Goal: Information Seeking & Learning: Compare options

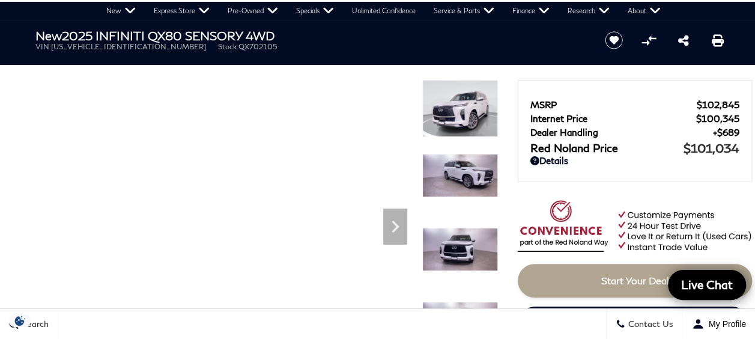
scroll to position [54, 0]
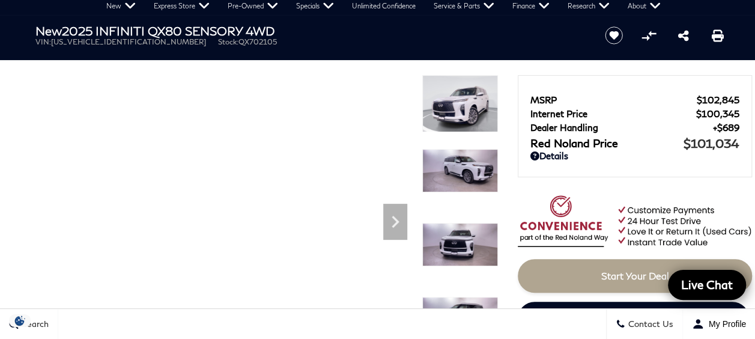
click at [393, 221] on icon "Next" at bounding box center [395, 222] width 24 height 24
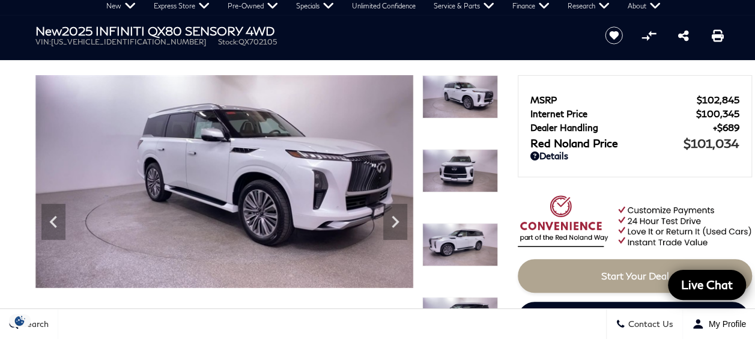
click at [393, 221] on icon "Next" at bounding box center [395, 222] width 24 height 24
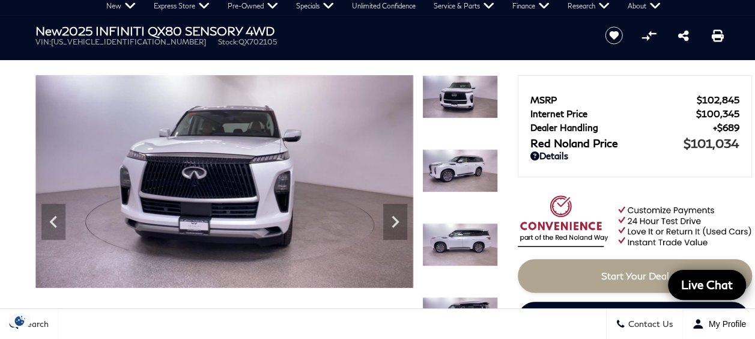
click at [393, 221] on icon "Next" at bounding box center [395, 222] width 24 height 24
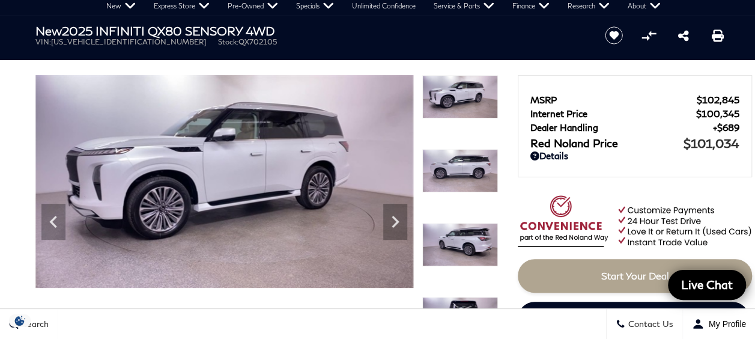
click at [393, 221] on icon "Next" at bounding box center [395, 222] width 24 height 24
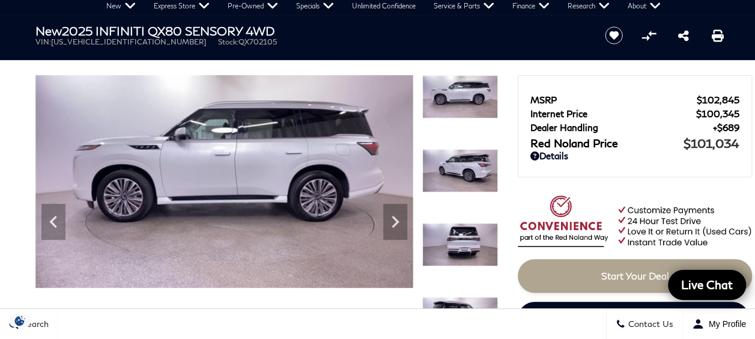
click at [393, 221] on icon "Next" at bounding box center [395, 222] width 24 height 24
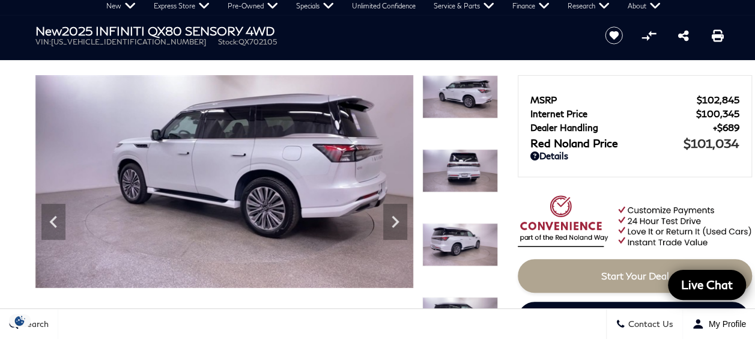
click at [393, 221] on icon "Next" at bounding box center [395, 222] width 24 height 24
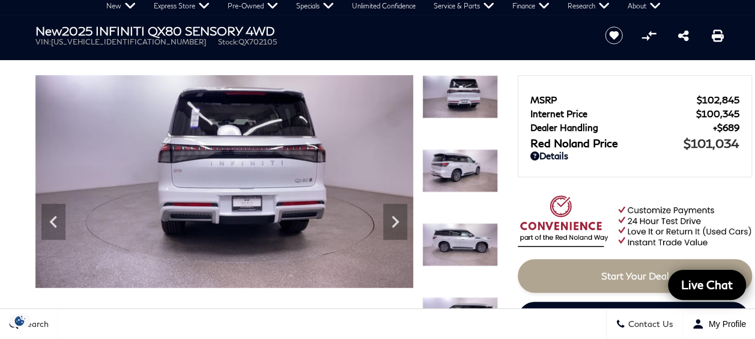
click at [393, 221] on icon "Next" at bounding box center [395, 222] width 24 height 24
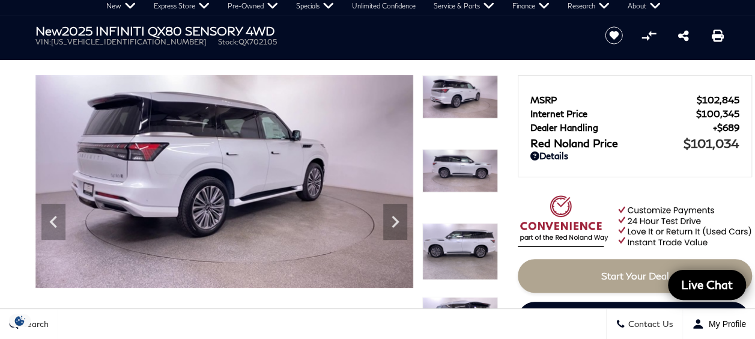
click at [393, 221] on icon "Next" at bounding box center [395, 222] width 24 height 24
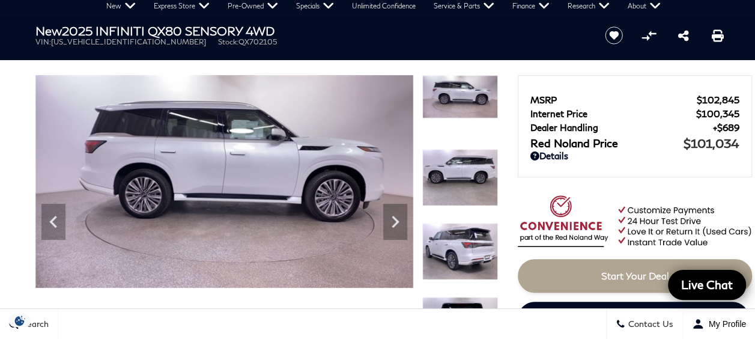
click at [393, 221] on icon "Next" at bounding box center [395, 222] width 24 height 24
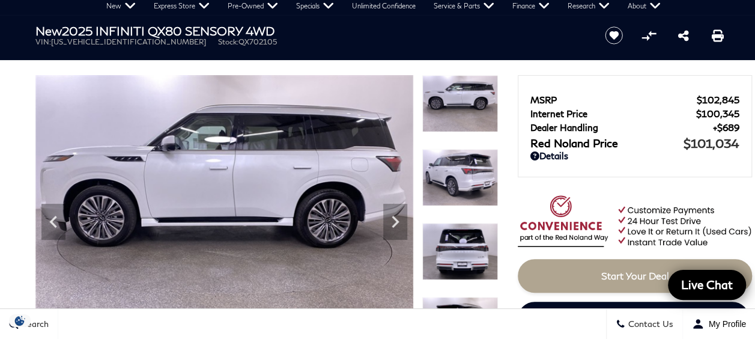
click at [393, 221] on icon "Next" at bounding box center [395, 222] width 24 height 24
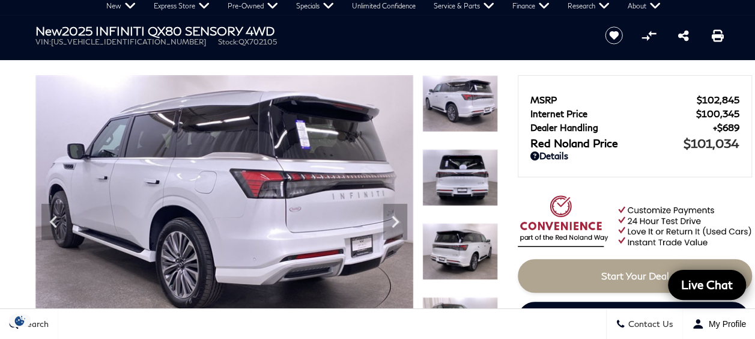
click at [393, 221] on icon "Next" at bounding box center [395, 222] width 24 height 24
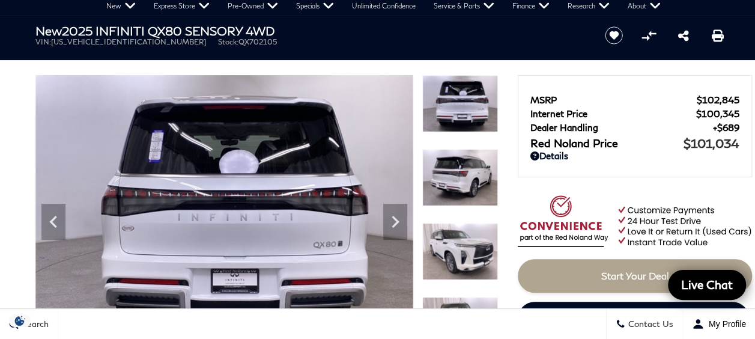
click at [393, 221] on icon "Next" at bounding box center [395, 222] width 24 height 24
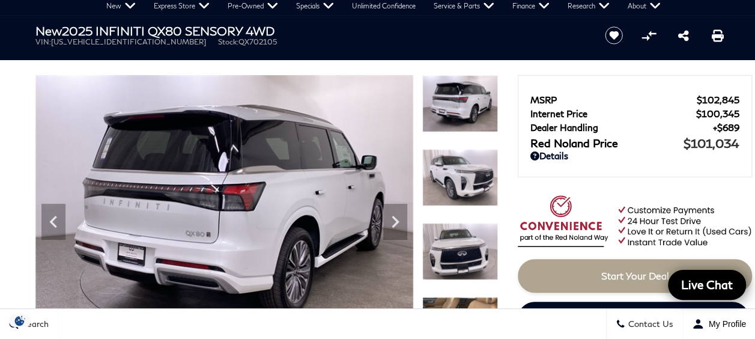
click at [393, 221] on icon "Next" at bounding box center [395, 222] width 24 height 24
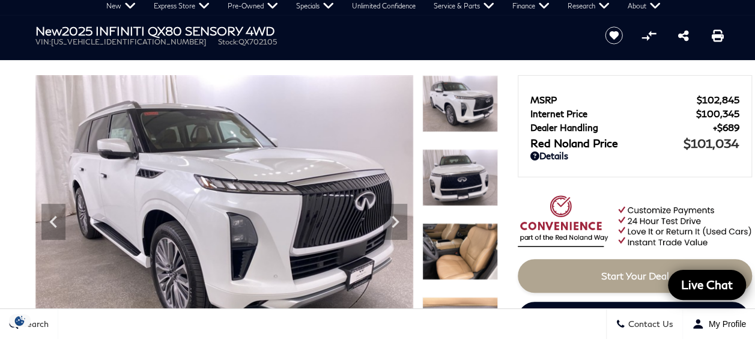
click at [393, 221] on icon "Next" at bounding box center [395, 222] width 24 height 24
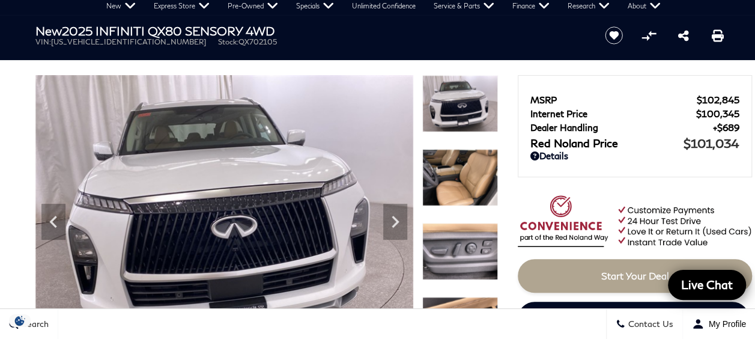
click at [393, 221] on icon "Next" at bounding box center [395, 222] width 24 height 24
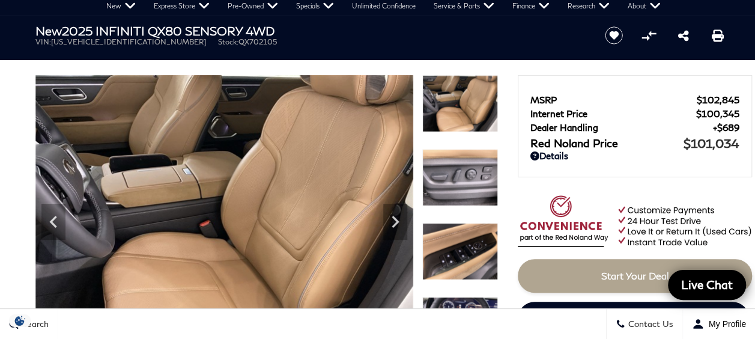
click at [389, 216] on icon "Next" at bounding box center [395, 222] width 24 height 24
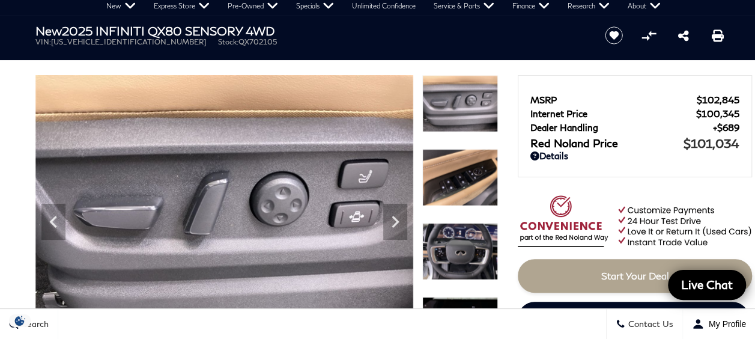
click at [389, 215] on icon "Next" at bounding box center [395, 222] width 24 height 24
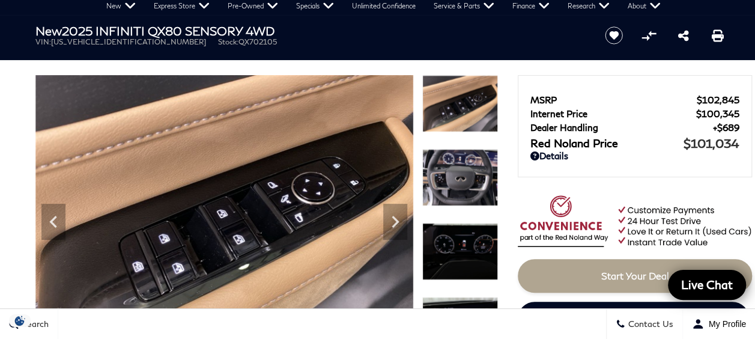
click at [389, 215] on icon "Next" at bounding box center [395, 222] width 24 height 24
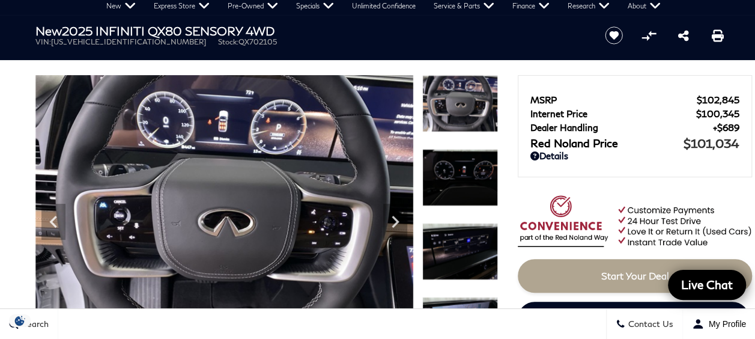
click at [389, 215] on icon "Next" at bounding box center [395, 222] width 24 height 24
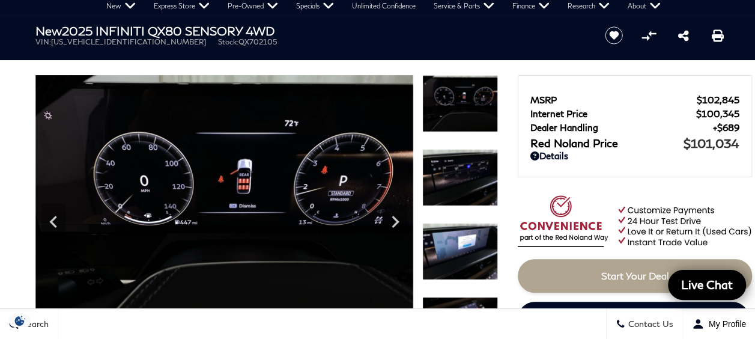
click at [394, 220] on icon "Next" at bounding box center [395, 222] width 7 height 12
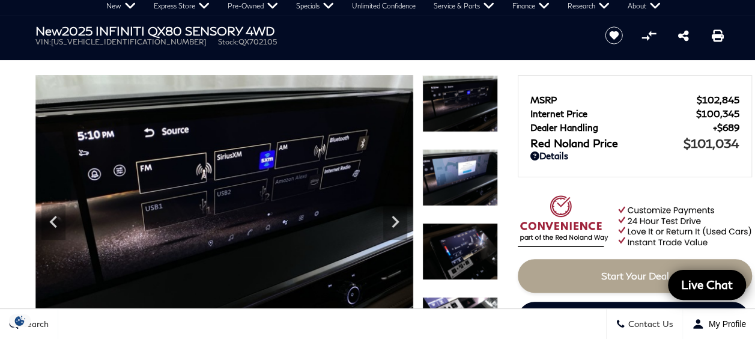
click at [394, 220] on icon "Next" at bounding box center [395, 222] width 7 height 12
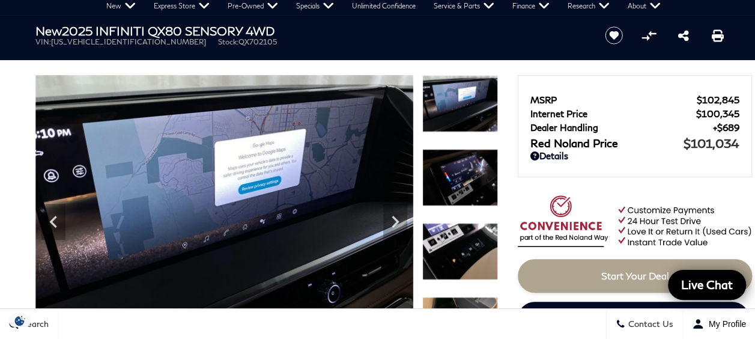
click at [394, 220] on icon "Next" at bounding box center [395, 222] width 7 height 12
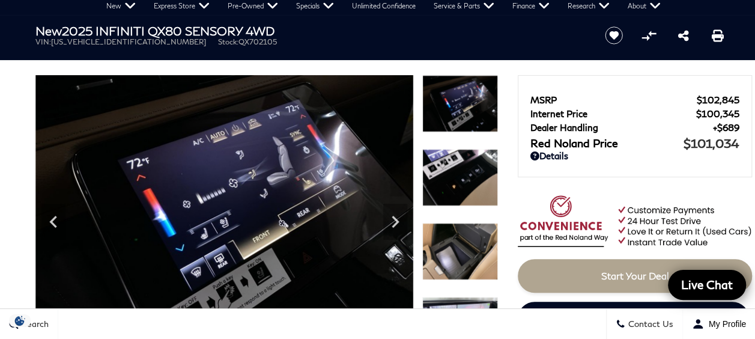
click at [394, 220] on icon "Next" at bounding box center [395, 222] width 7 height 12
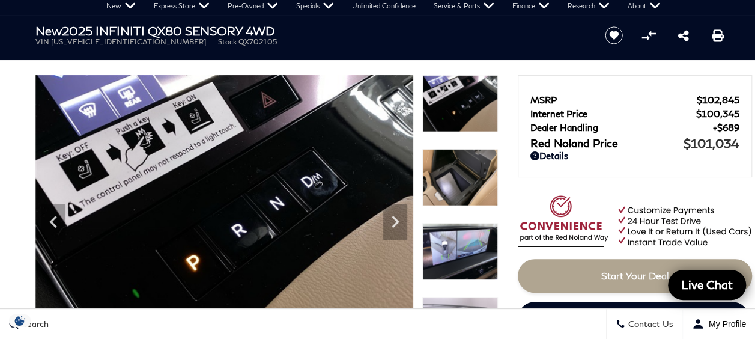
click at [394, 220] on icon "Next" at bounding box center [395, 222] width 7 height 12
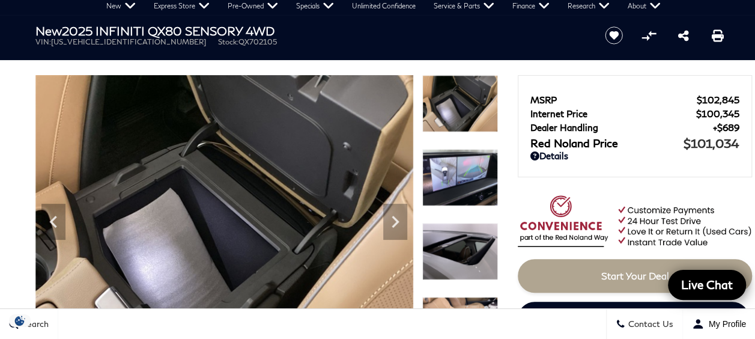
click at [394, 220] on icon "Next" at bounding box center [395, 222] width 7 height 12
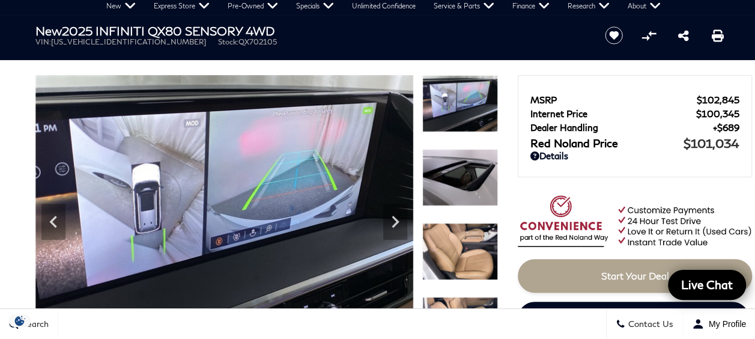
click at [394, 220] on icon "Next" at bounding box center [395, 222] width 7 height 12
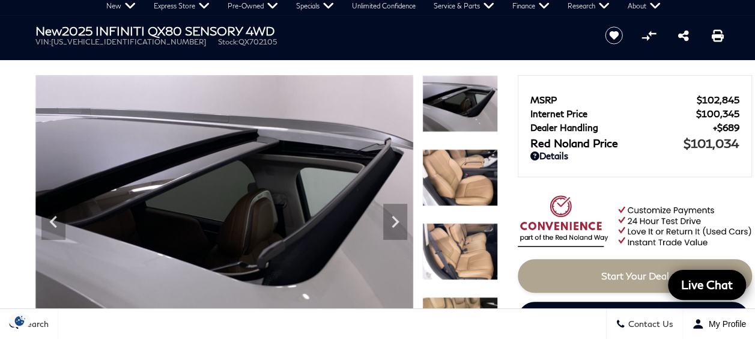
click at [394, 220] on icon "Next" at bounding box center [395, 222] width 7 height 12
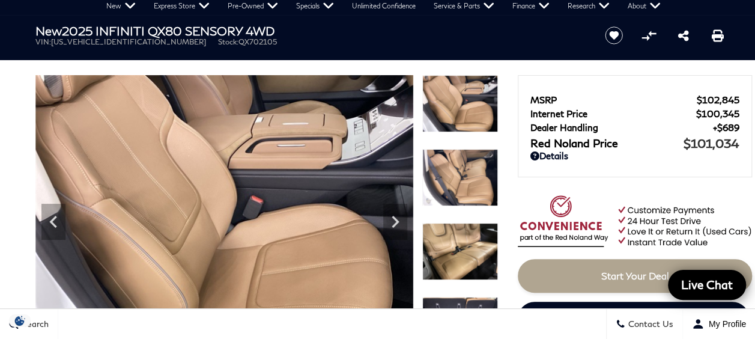
click at [394, 220] on icon "Next" at bounding box center [395, 222] width 7 height 12
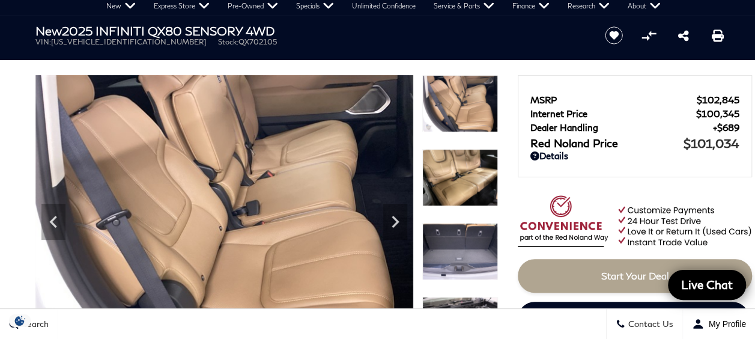
click at [394, 220] on icon "Next" at bounding box center [395, 222] width 7 height 12
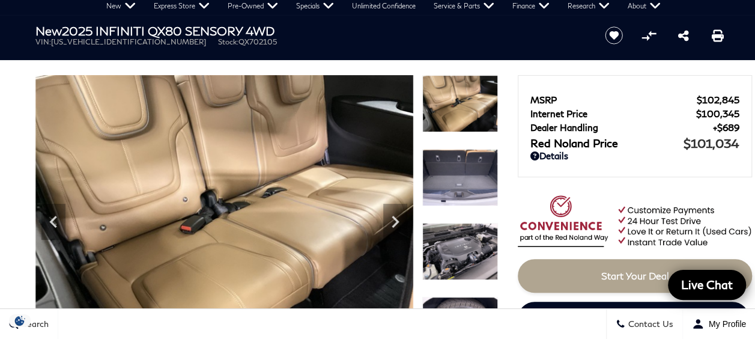
click at [394, 220] on icon "Next" at bounding box center [395, 222] width 7 height 12
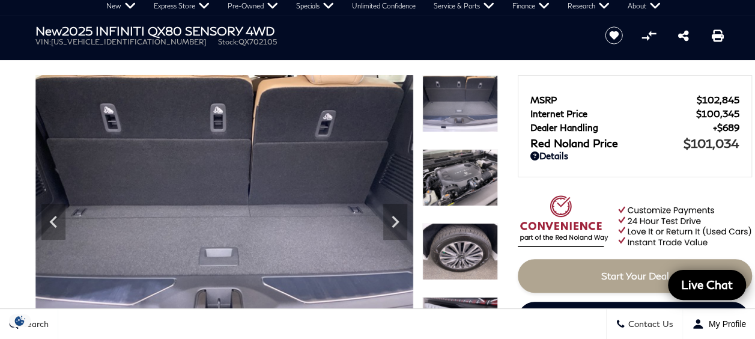
click at [394, 220] on icon "Next" at bounding box center [395, 222] width 7 height 12
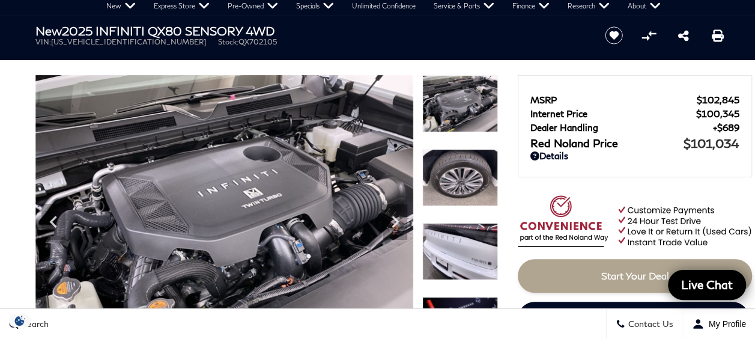
click at [394, 220] on icon "Next" at bounding box center [395, 222] width 7 height 12
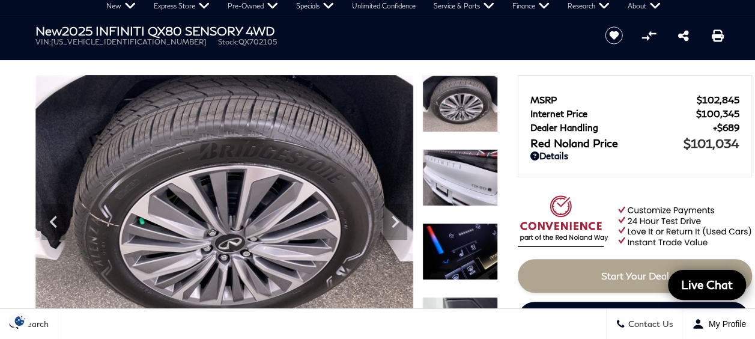
click at [394, 220] on icon "Next" at bounding box center [395, 222] width 7 height 12
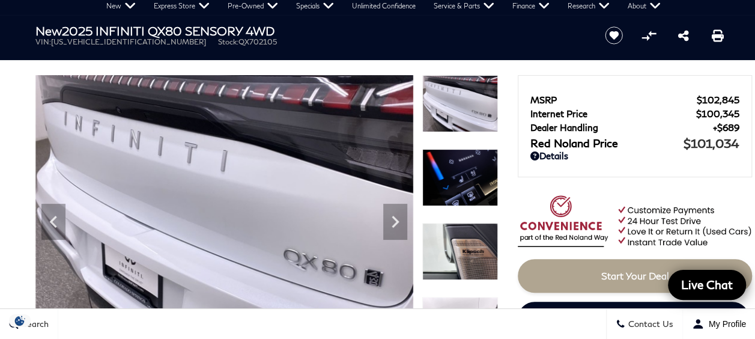
click at [394, 220] on icon "Next" at bounding box center [395, 222] width 7 height 12
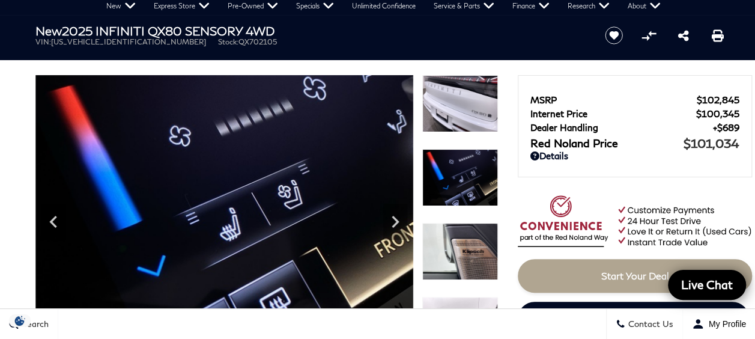
click at [394, 220] on icon "Next" at bounding box center [395, 222] width 7 height 12
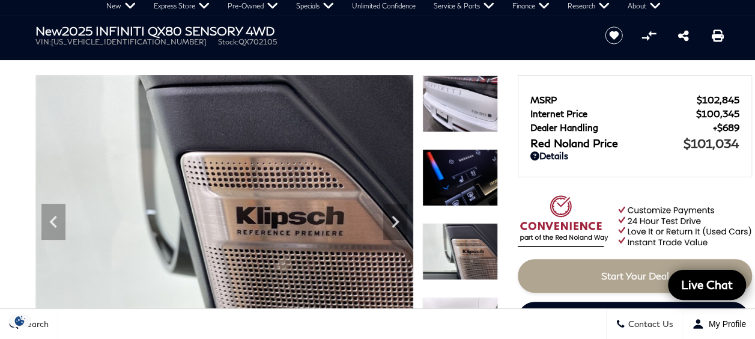
click at [394, 220] on icon "Next" at bounding box center [395, 222] width 7 height 12
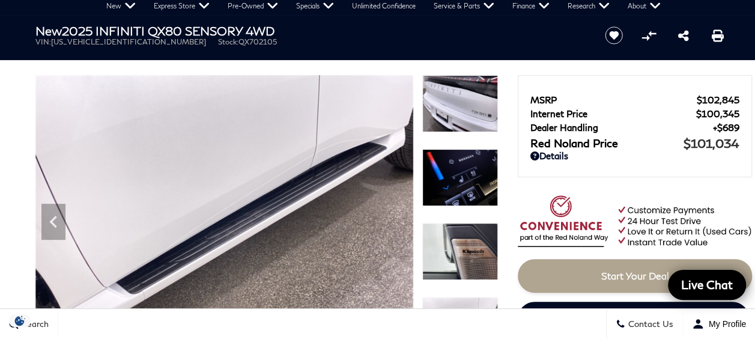
click at [394, 220] on img at bounding box center [224, 217] width 378 height 284
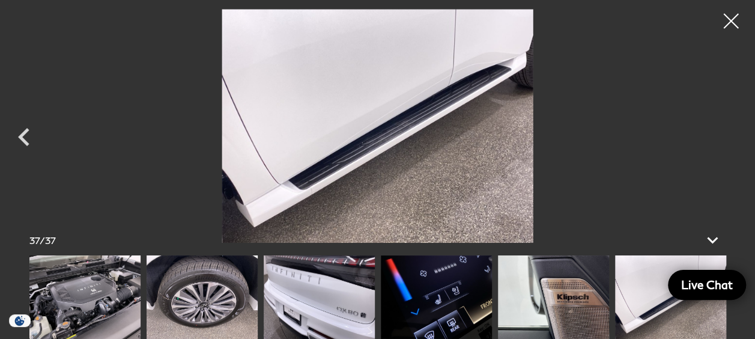
click at [734, 19] on div at bounding box center [731, 21] width 30 height 30
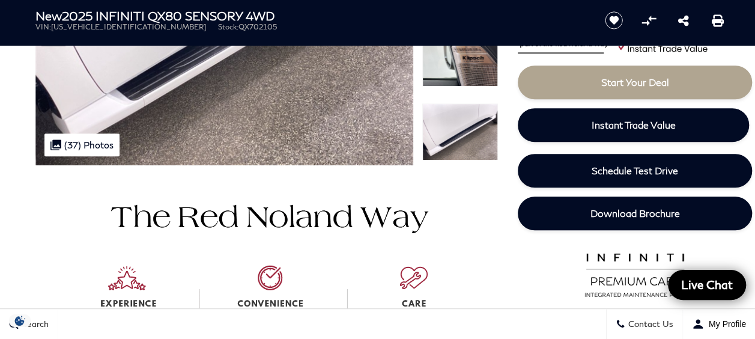
scroll to position [257, 0]
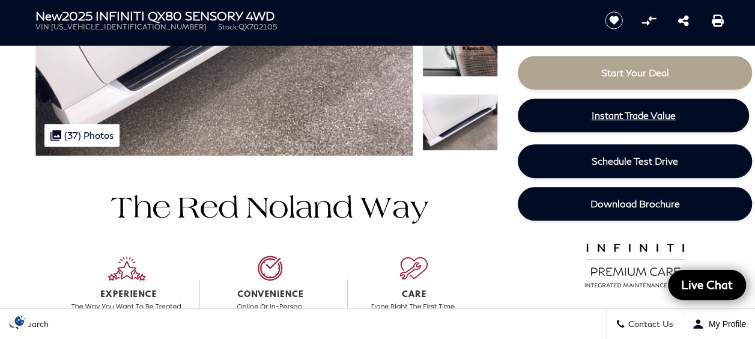
click at [622, 112] on span "Instant Trade Value" at bounding box center [634, 114] width 84 height 11
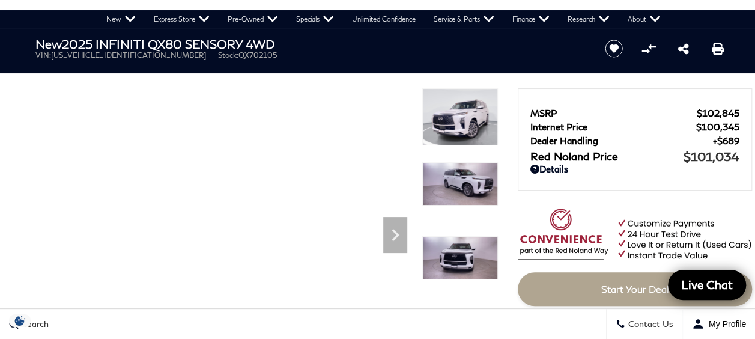
scroll to position [31, 0]
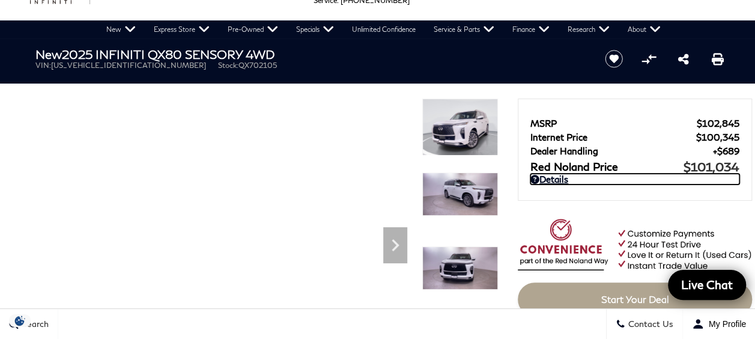
click at [559, 179] on link "Details" at bounding box center [634, 179] width 209 height 11
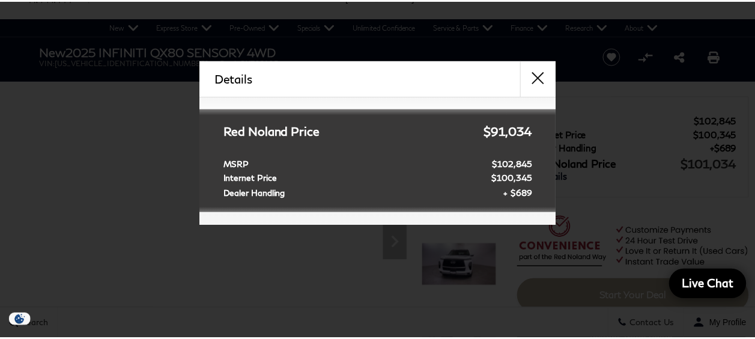
scroll to position [111, 0]
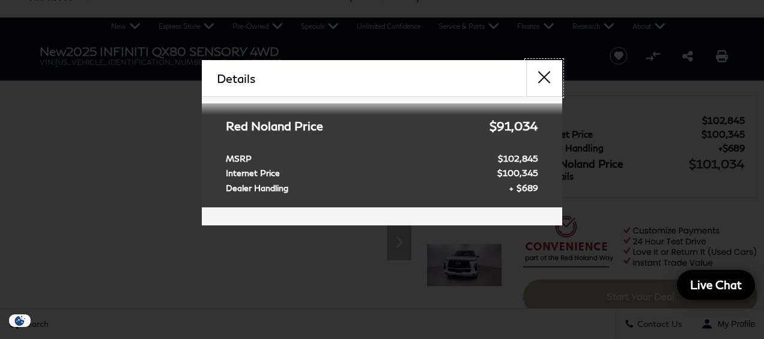
click at [544, 74] on button "close" at bounding box center [544, 78] width 36 height 36
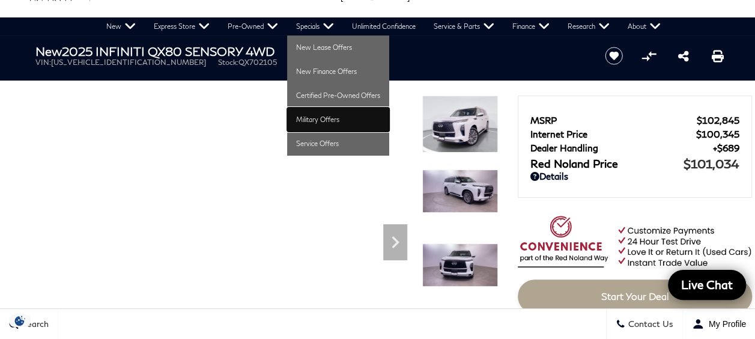
click at [308, 117] on link "Military Offers" at bounding box center [338, 120] width 102 height 24
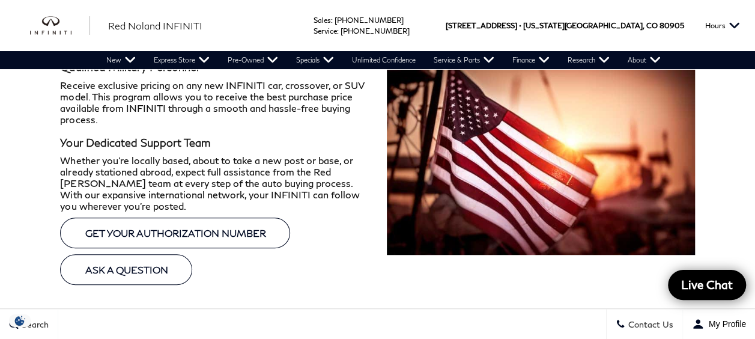
scroll to position [347, 0]
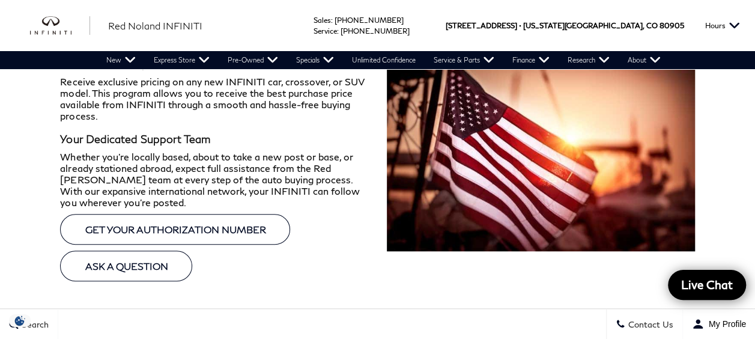
click at [200, 214] on link "GET YOUR AUTHORIZATION NUMBER" at bounding box center [175, 229] width 230 height 31
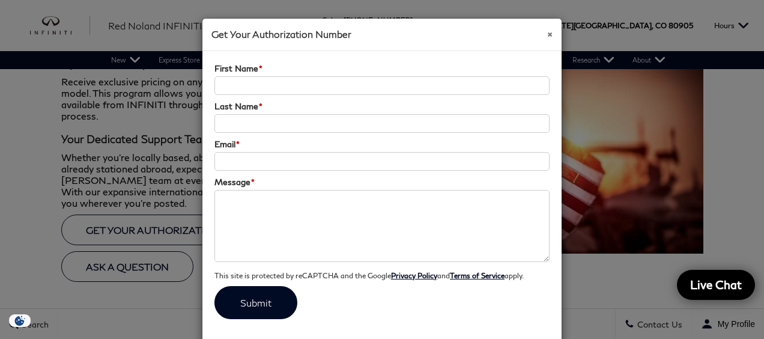
click at [547, 31] on span "×" at bounding box center [549, 32] width 5 height 15
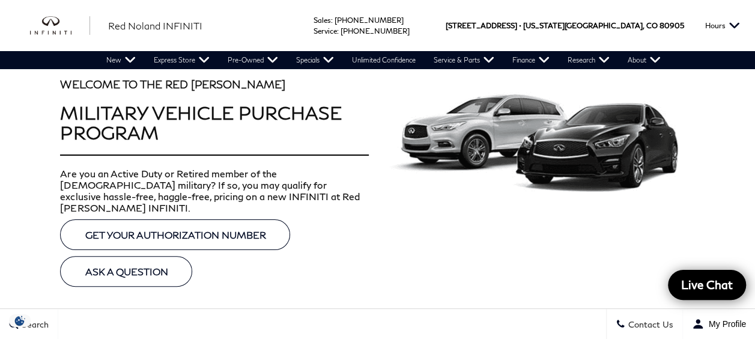
scroll to position [0, 0]
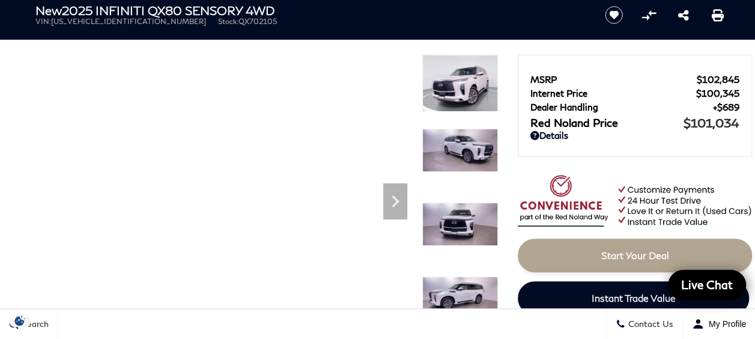
scroll to position [60, 0]
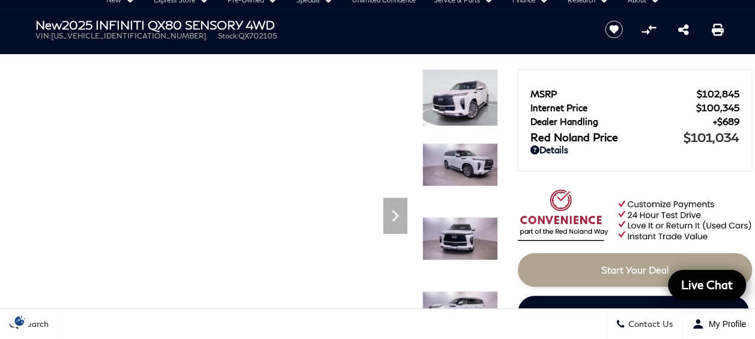
click at [396, 212] on icon "Next" at bounding box center [395, 216] width 24 height 24
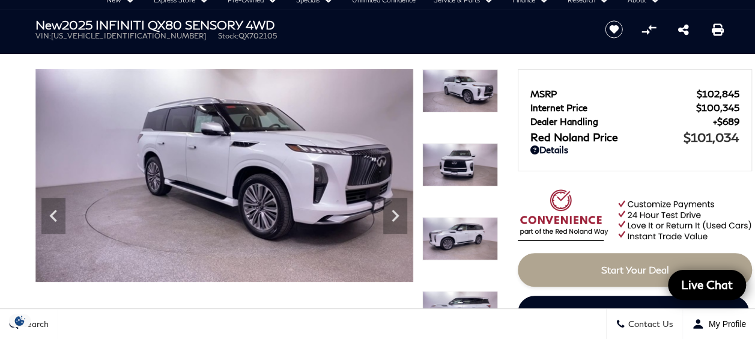
click at [396, 212] on icon "Next" at bounding box center [395, 216] width 24 height 24
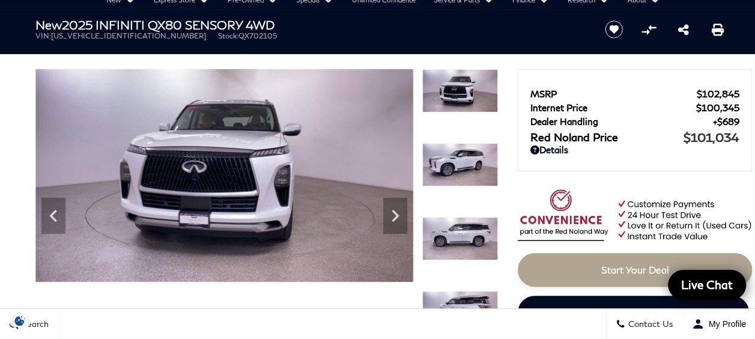
click at [396, 212] on icon "Next" at bounding box center [395, 216] width 24 height 24
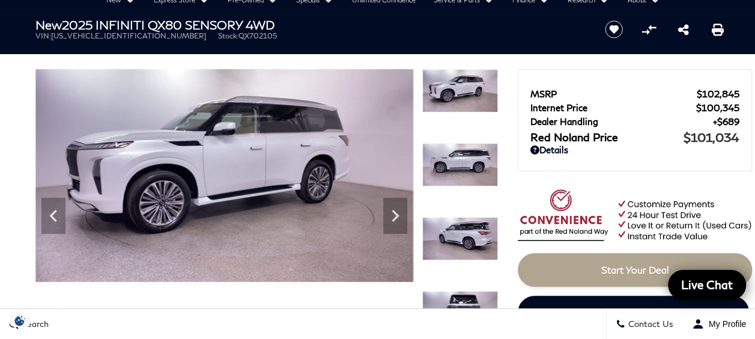
click at [396, 212] on icon "Next" at bounding box center [395, 216] width 24 height 24
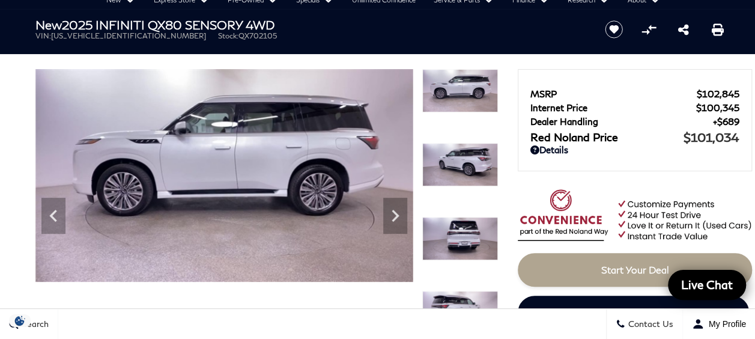
click at [396, 212] on icon "Next" at bounding box center [395, 216] width 24 height 24
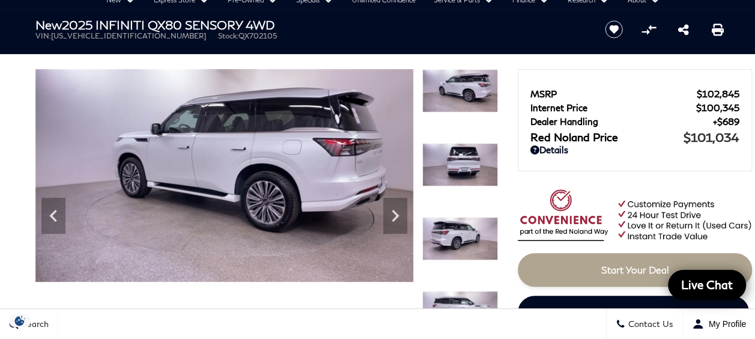
click at [396, 212] on icon "Next" at bounding box center [395, 216] width 24 height 24
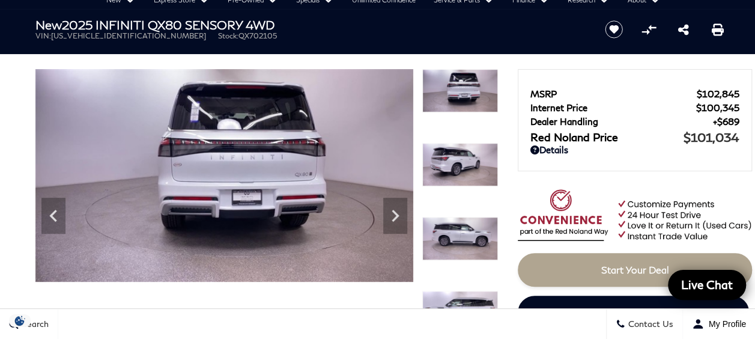
click at [396, 212] on icon "Next" at bounding box center [395, 216] width 24 height 24
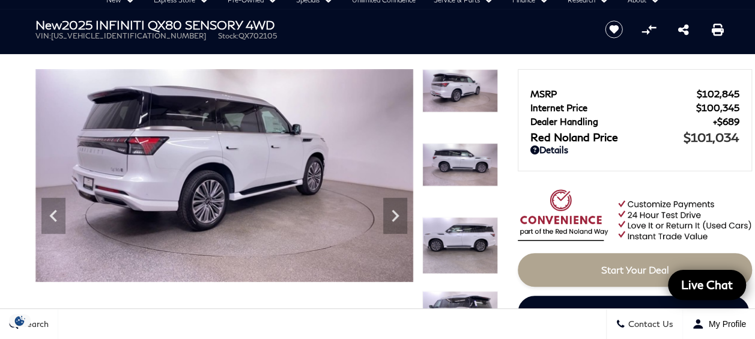
click at [396, 212] on icon "Next" at bounding box center [395, 216] width 24 height 24
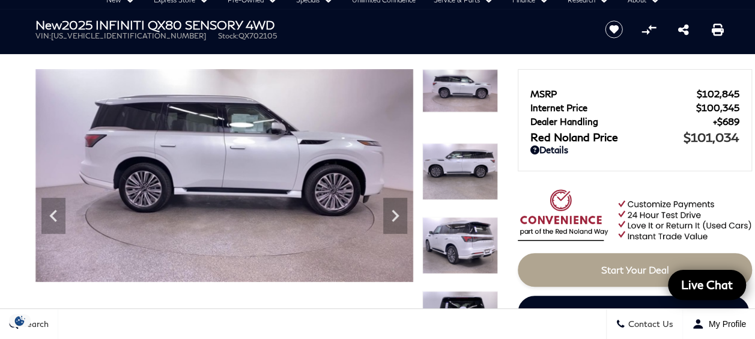
click at [396, 212] on icon "Next" at bounding box center [395, 216] width 24 height 24
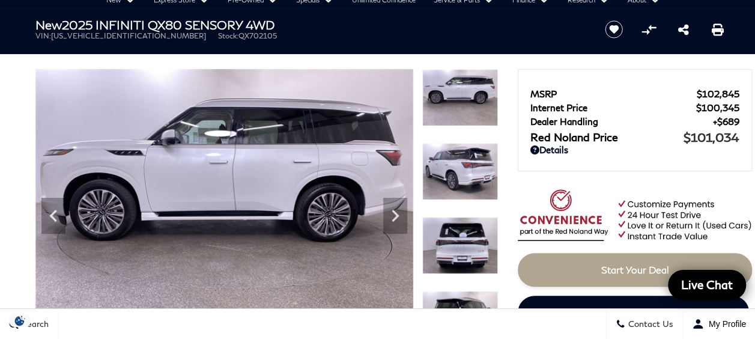
click at [396, 212] on icon "Next" at bounding box center [395, 216] width 24 height 24
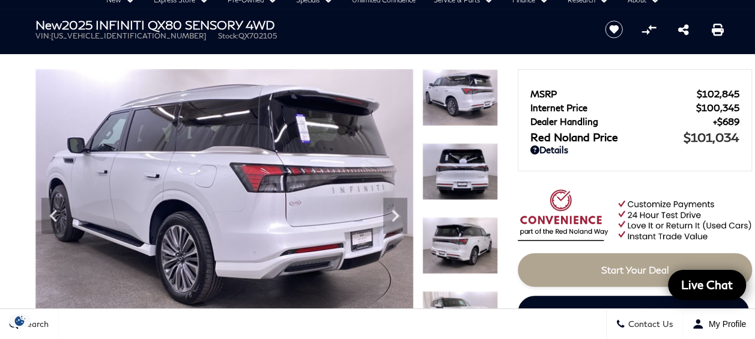
click at [396, 212] on icon "Next" at bounding box center [395, 216] width 24 height 24
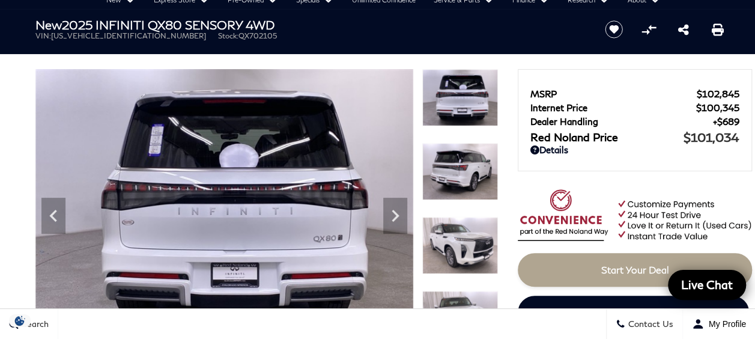
click at [396, 212] on icon "Next" at bounding box center [395, 216] width 24 height 24
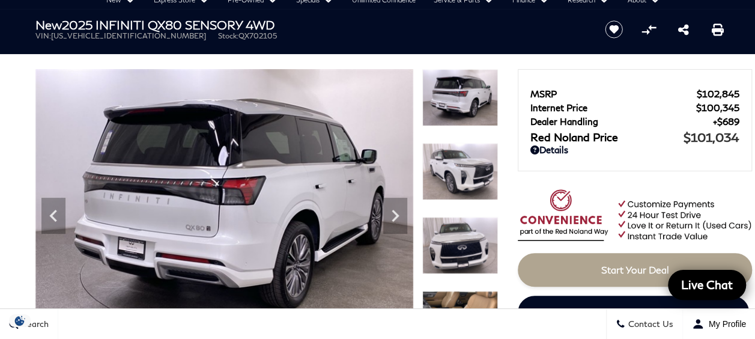
click at [396, 212] on icon "Next" at bounding box center [395, 216] width 24 height 24
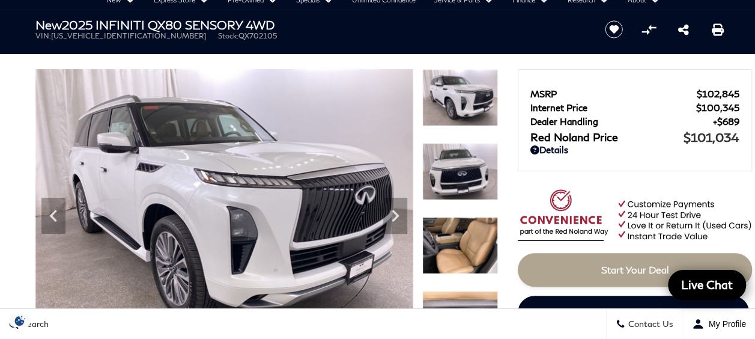
click at [396, 212] on icon "Next" at bounding box center [395, 216] width 24 height 24
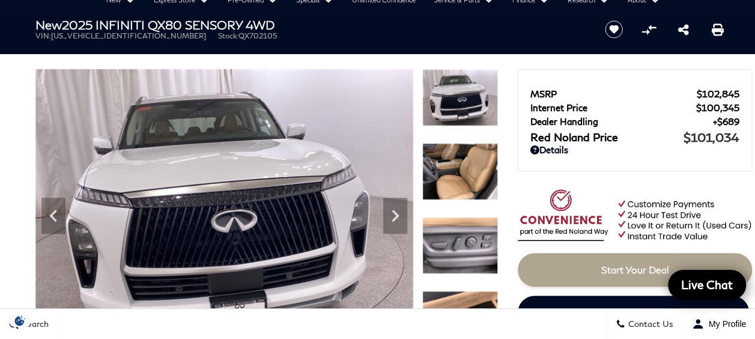
click at [396, 212] on icon "Next" at bounding box center [395, 216] width 24 height 24
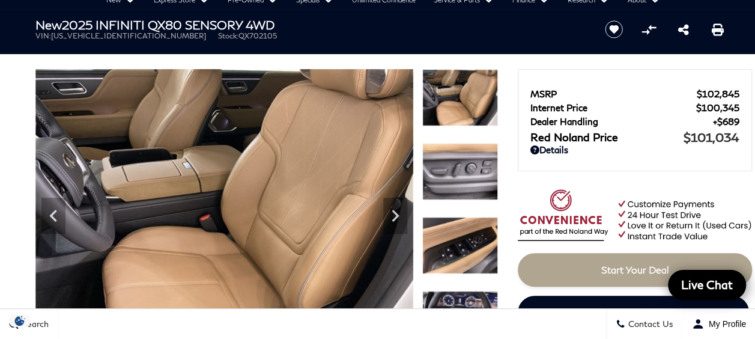
click at [396, 212] on icon "Next" at bounding box center [395, 216] width 24 height 24
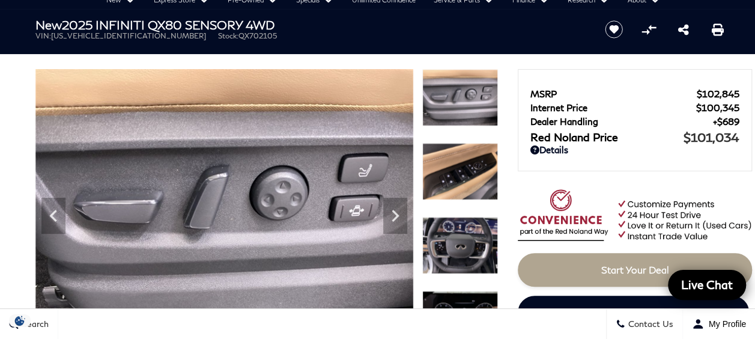
click at [396, 212] on icon "Next" at bounding box center [395, 216] width 24 height 24
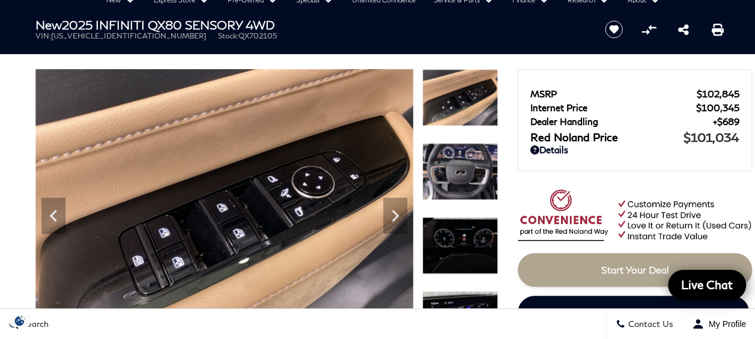
click at [396, 212] on icon "Next" at bounding box center [395, 216] width 24 height 24
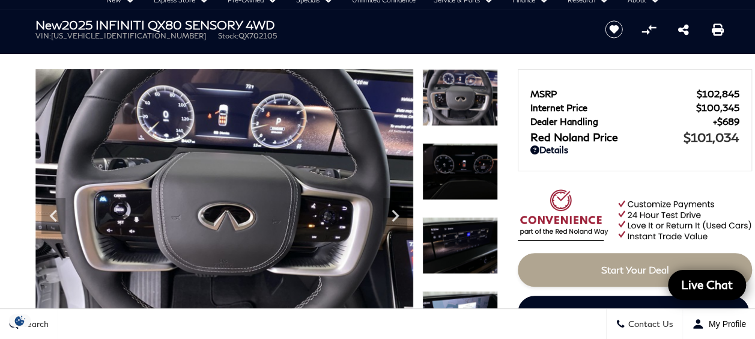
click at [396, 212] on icon "Next" at bounding box center [395, 216] width 24 height 24
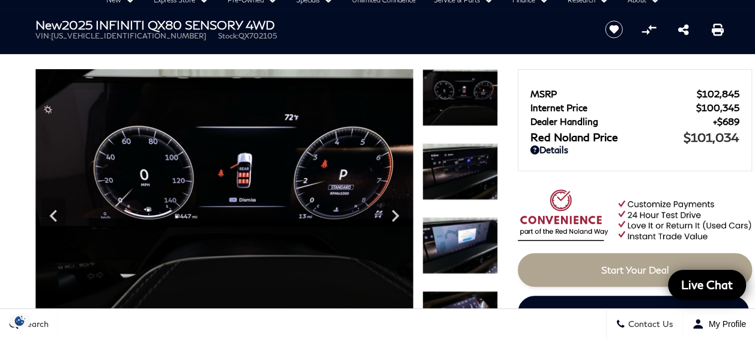
click at [396, 212] on icon "Next" at bounding box center [395, 216] width 24 height 24
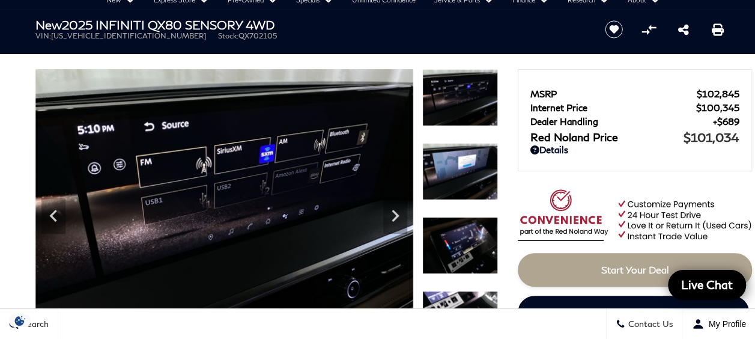
click at [396, 212] on icon "Next" at bounding box center [395, 216] width 24 height 24
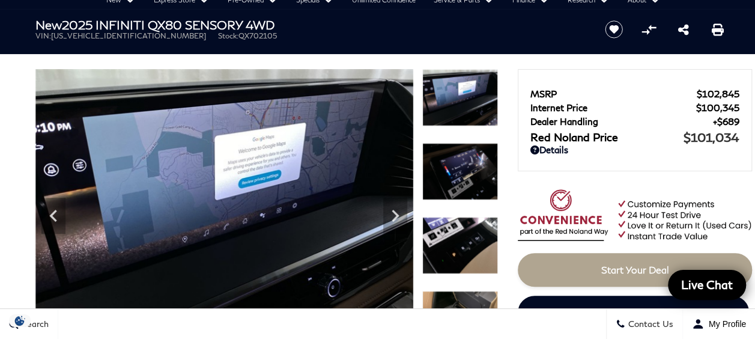
click at [396, 212] on icon "Next" at bounding box center [395, 216] width 24 height 24
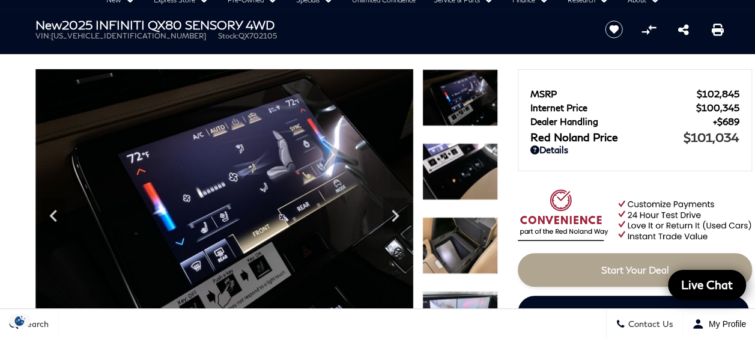
click at [396, 212] on icon "Next" at bounding box center [395, 216] width 24 height 24
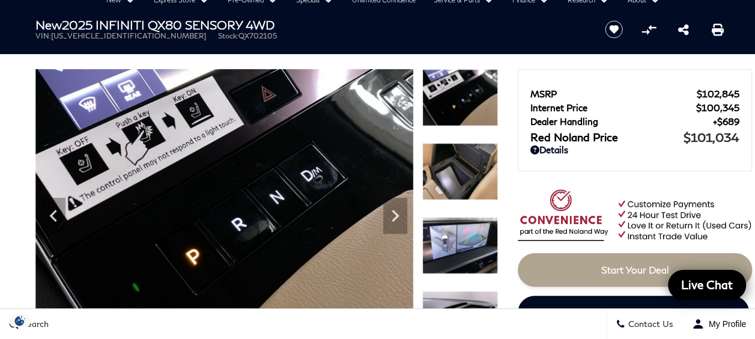
click at [396, 212] on icon "Next" at bounding box center [395, 216] width 24 height 24
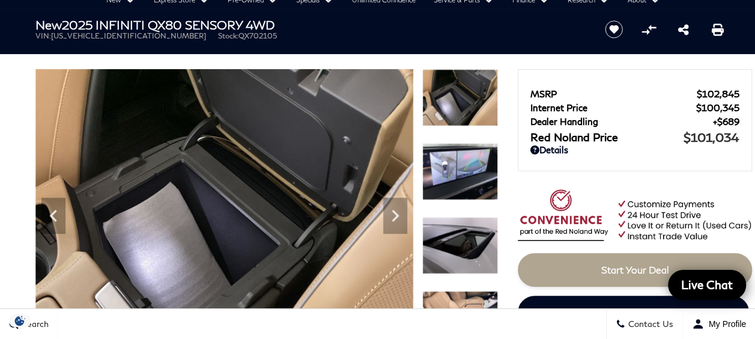
click at [396, 212] on icon "Next" at bounding box center [395, 216] width 24 height 24
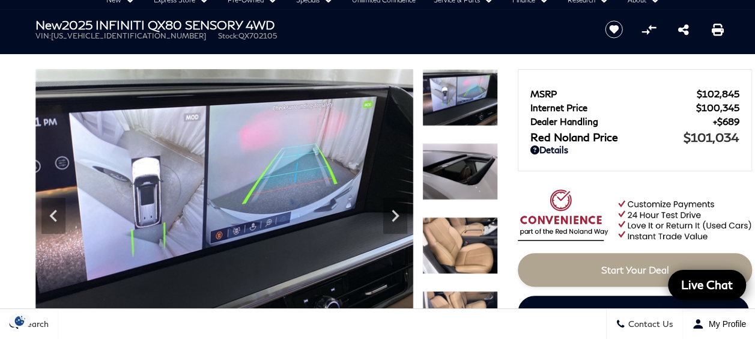
click at [396, 212] on icon "Next" at bounding box center [395, 216] width 24 height 24
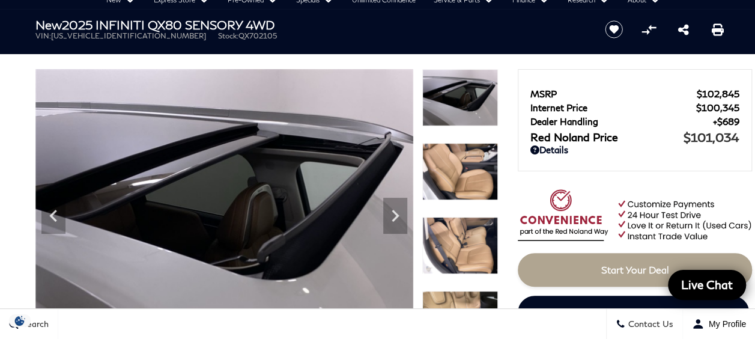
click at [396, 212] on icon "Next" at bounding box center [395, 216] width 24 height 24
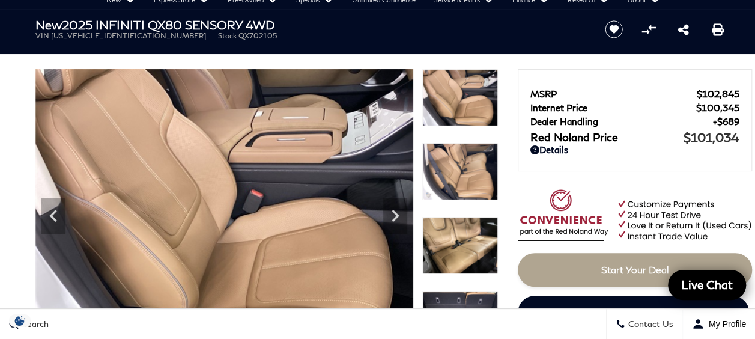
click at [396, 212] on icon "Next" at bounding box center [395, 216] width 24 height 24
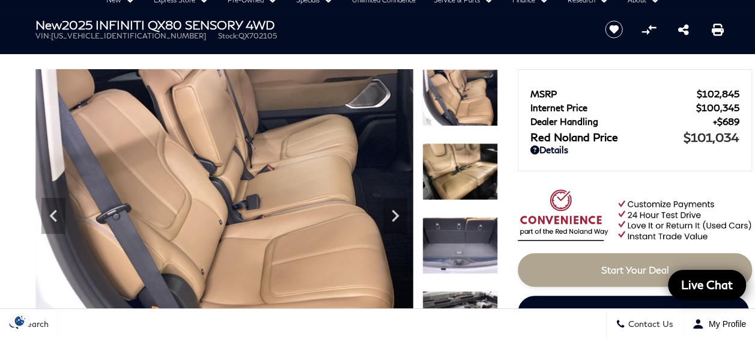
click at [398, 208] on icon "Next" at bounding box center [395, 216] width 24 height 24
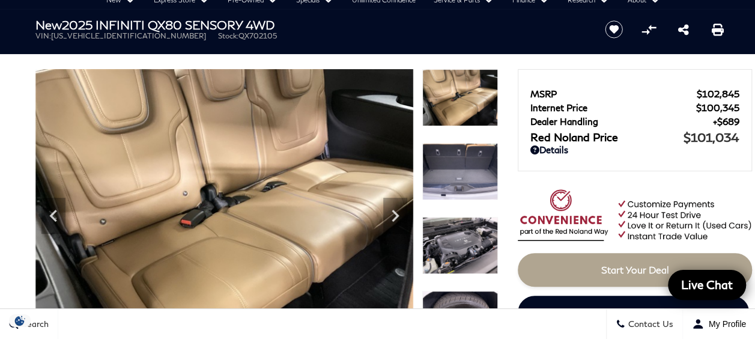
click at [395, 213] on icon "Next" at bounding box center [395, 216] width 7 height 12
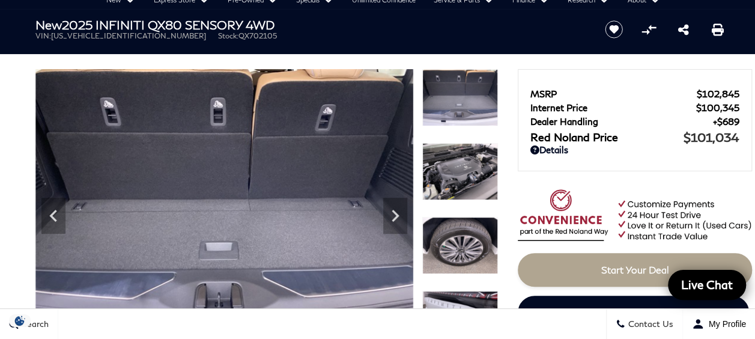
click at [395, 213] on icon "Next" at bounding box center [395, 216] width 7 height 12
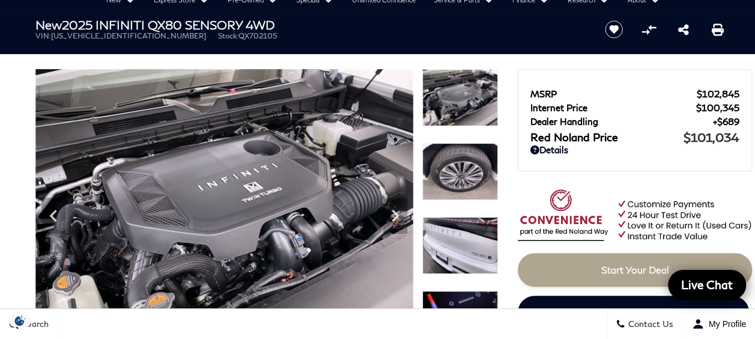
click at [395, 213] on icon "Next" at bounding box center [395, 216] width 7 height 12
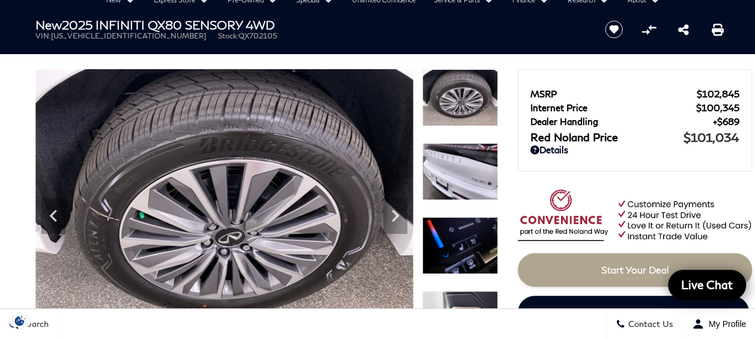
click at [395, 213] on icon "Next" at bounding box center [395, 216] width 7 height 12
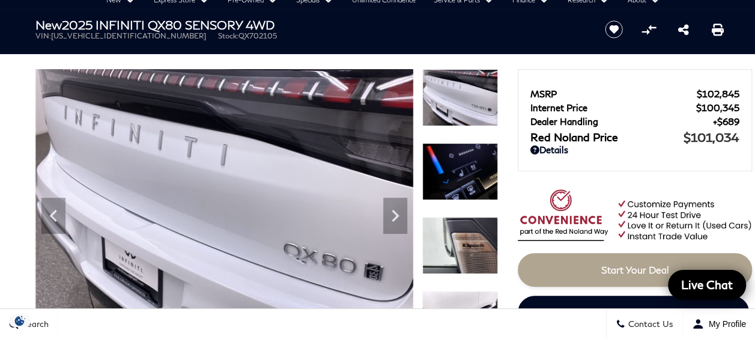
click at [395, 213] on icon "Next" at bounding box center [395, 216] width 7 height 12
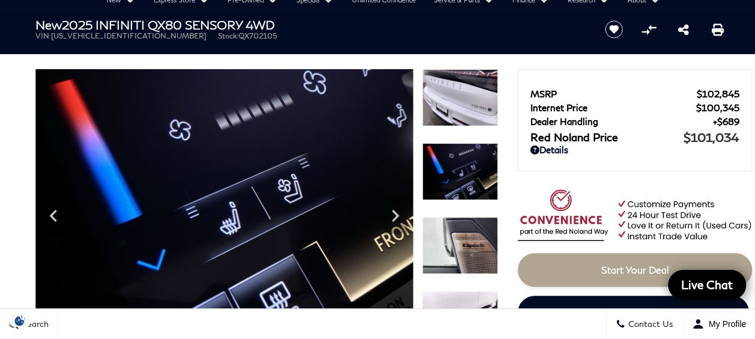
click at [395, 213] on icon "Next" at bounding box center [395, 216] width 7 height 12
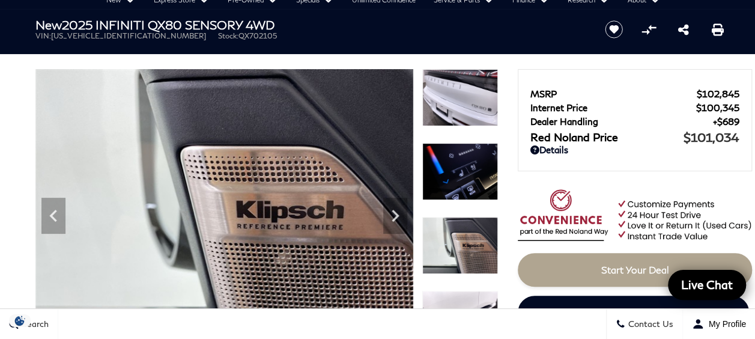
click at [395, 213] on icon "Next" at bounding box center [395, 216] width 7 height 12
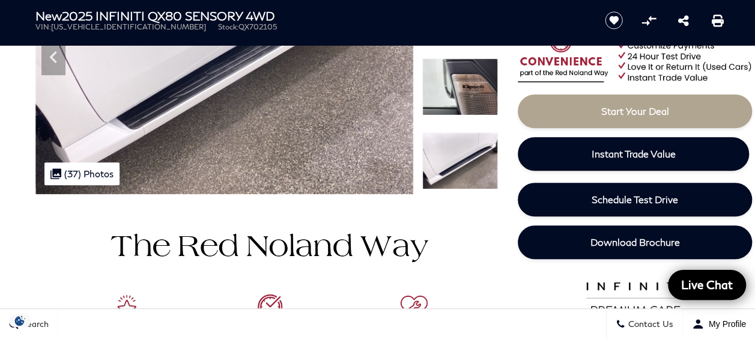
scroll to position [208, 0]
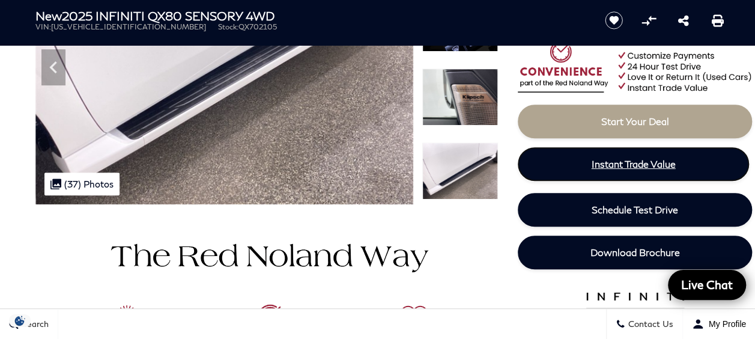
click at [661, 159] on span "Instant Trade Value" at bounding box center [634, 163] width 84 height 11
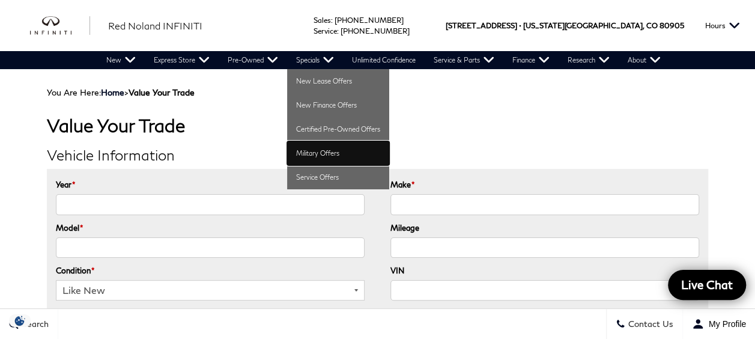
click at [310, 153] on link "Military Offers" at bounding box center [338, 153] width 102 height 24
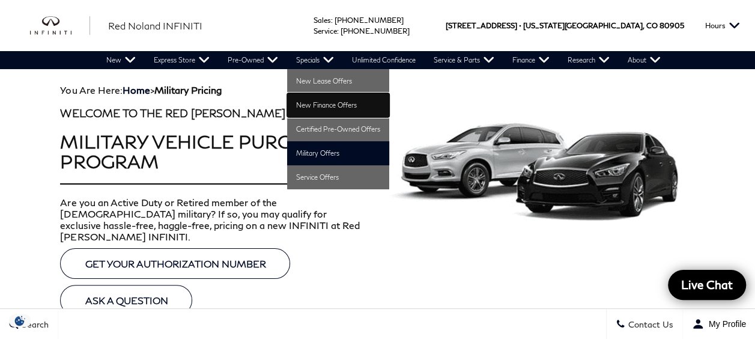
click at [311, 106] on link "New Finance Offers" at bounding box center [338, 105] width 102 height 24
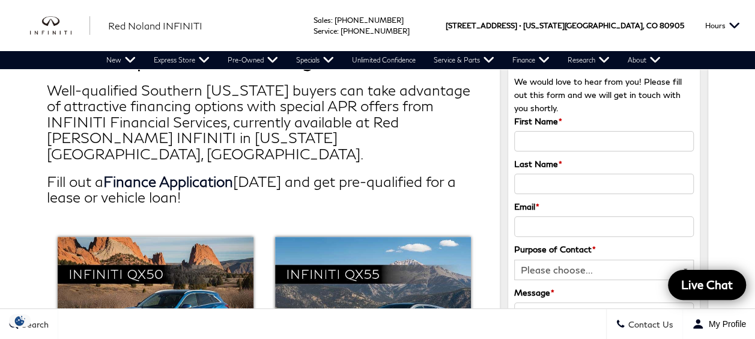
scroll to position [46, 0]
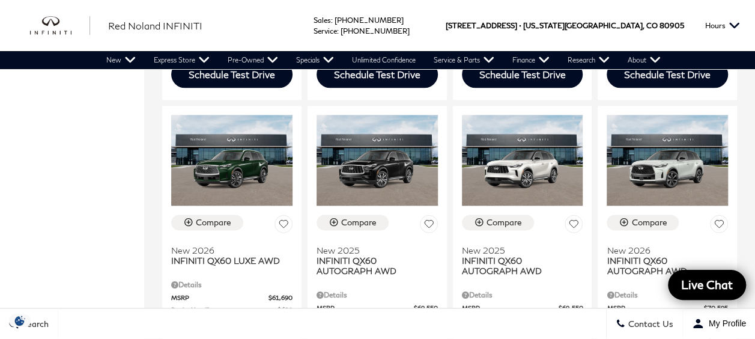
scroll to position [736, 0]
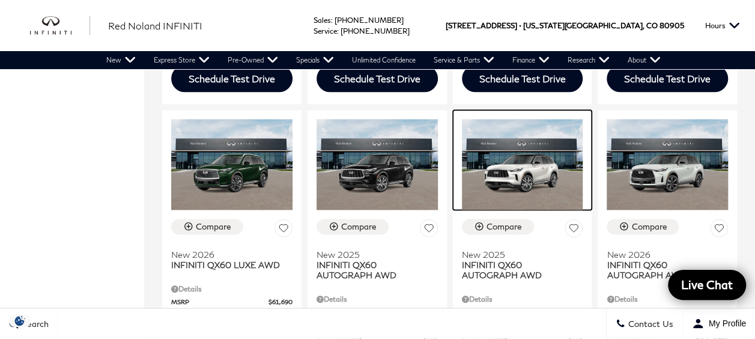
click at [548, 130] on img at bounding box center [522, 164] width 121 height 91
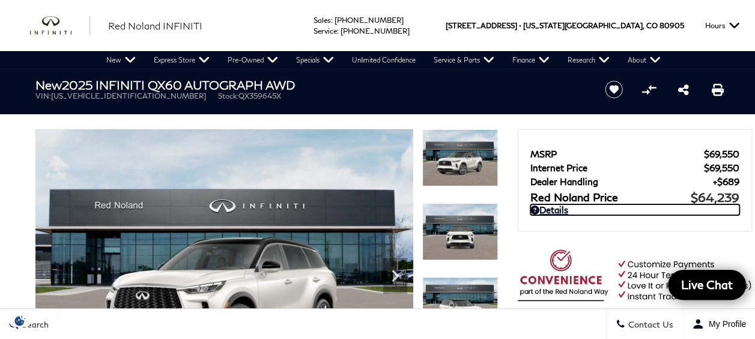
click at [562, 209] on link "Details" at bounding box center [634, 209] width 209 height 11
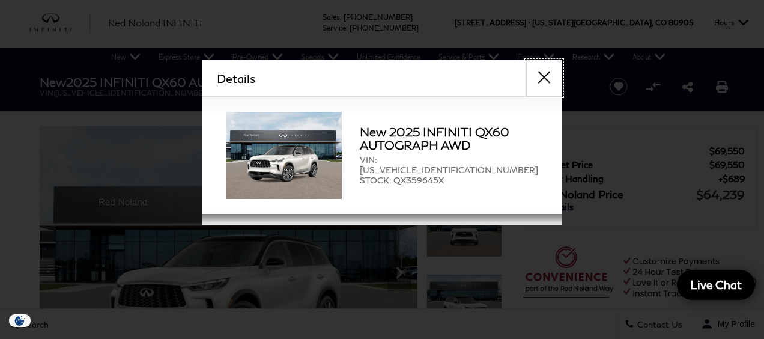
click at [544, 76] on button "close" at bounding box center [544, 78] width 36 height 36
